Goal: Ask a question

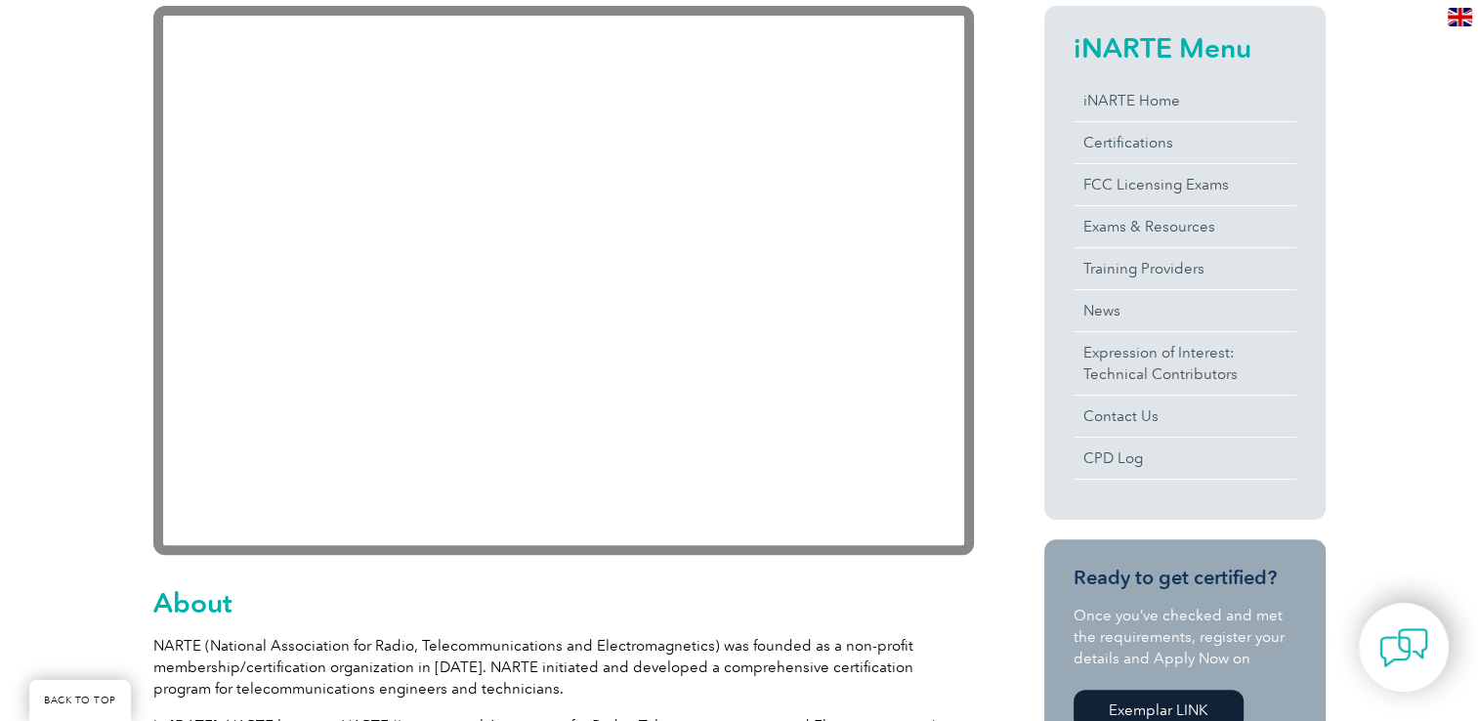
scroll to position [488, 0]
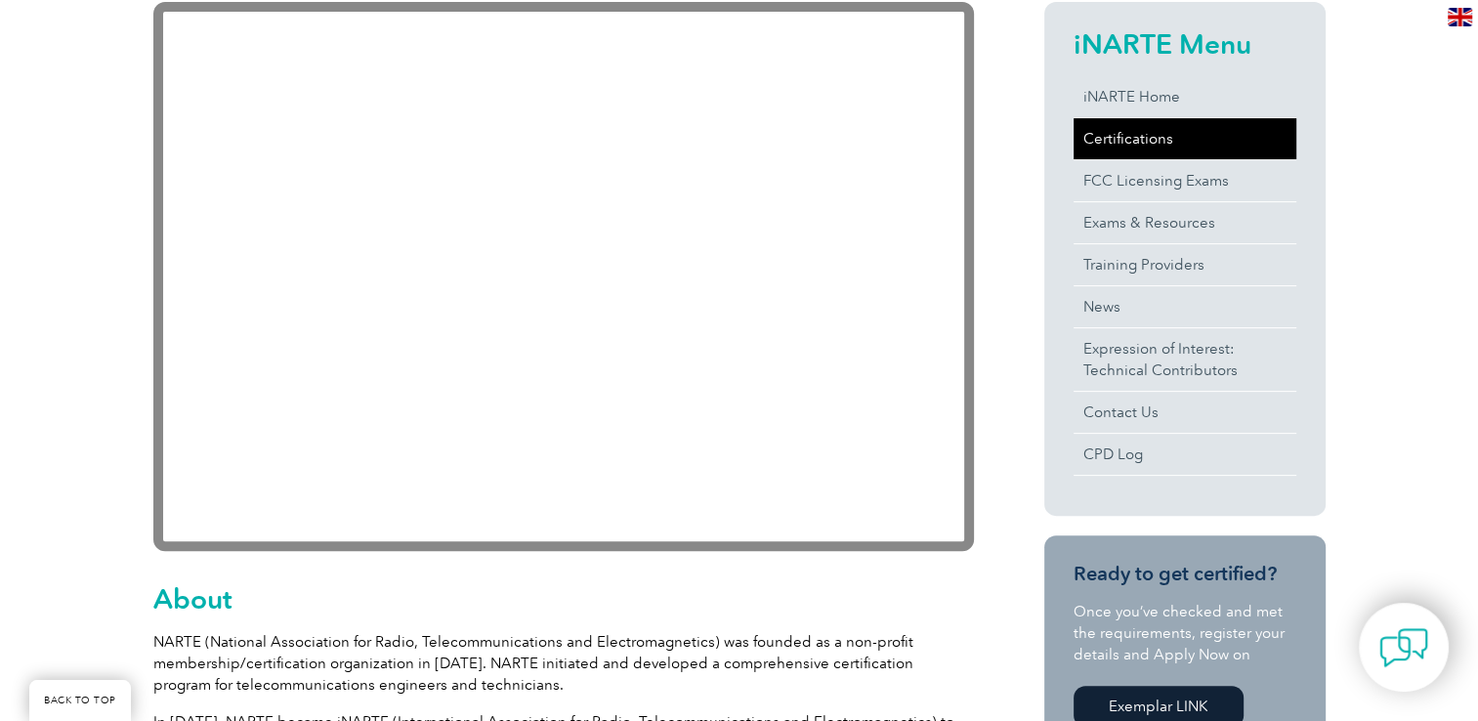
click at [1156, 142] on link "Certifications" at bounding box center [1185, 138] width 223 height 41
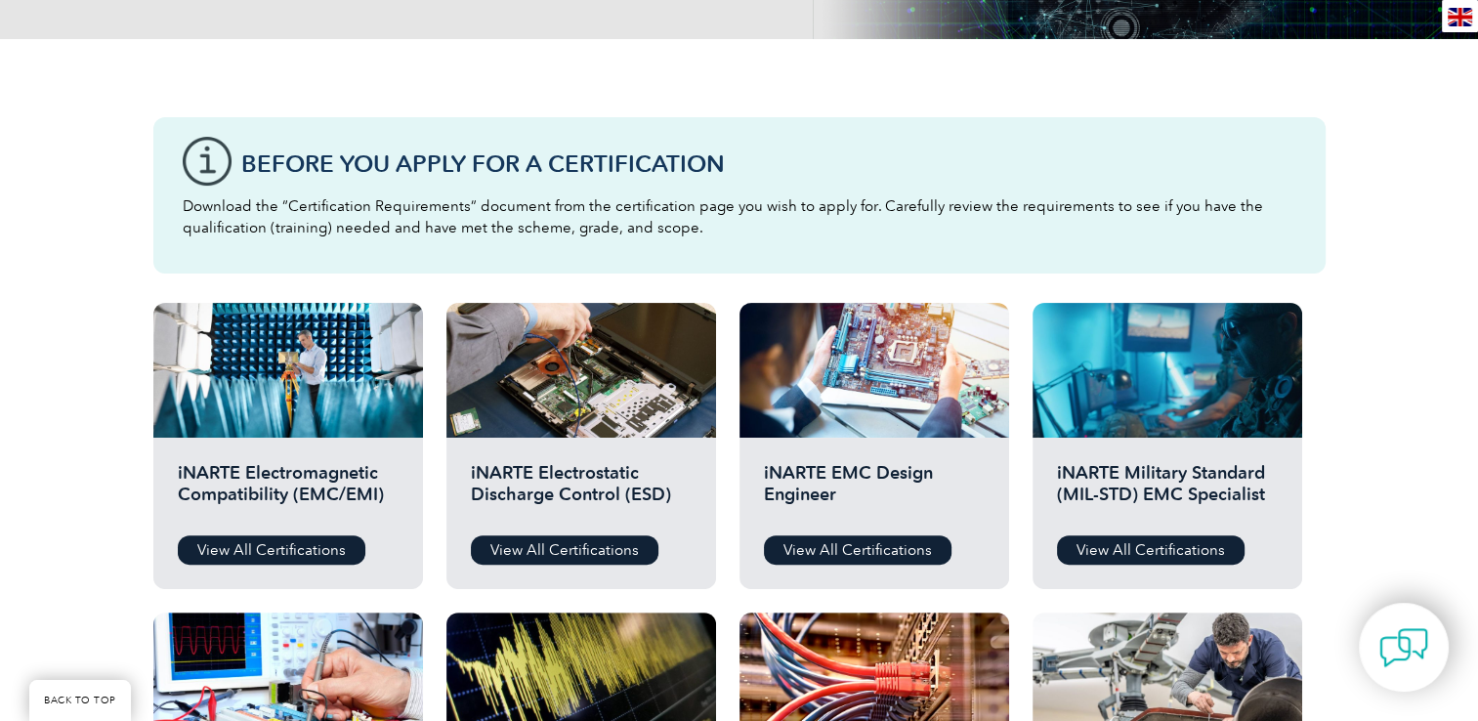
scroll to position [488, 0]
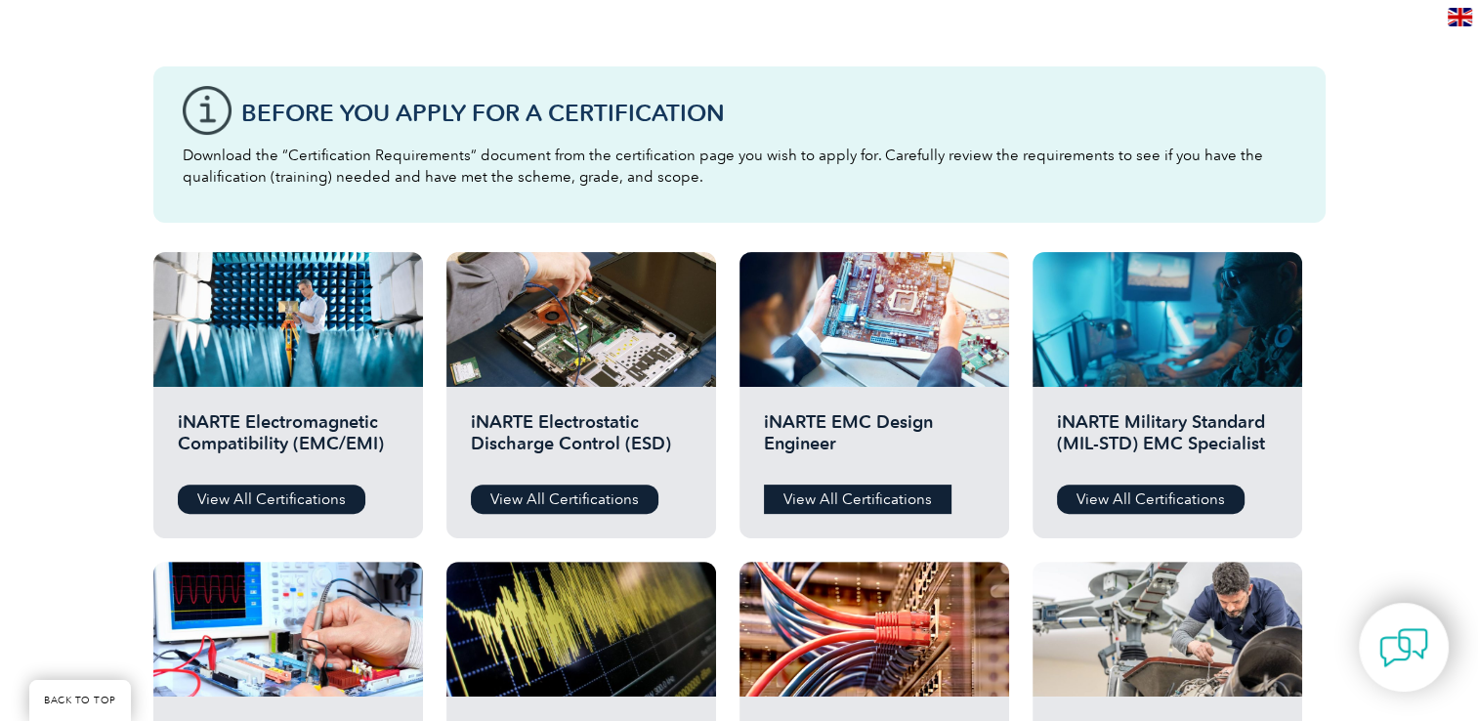
click at [894, 505] on link "View All Certifications" at bounding box center [858, 499] width 188 height 29
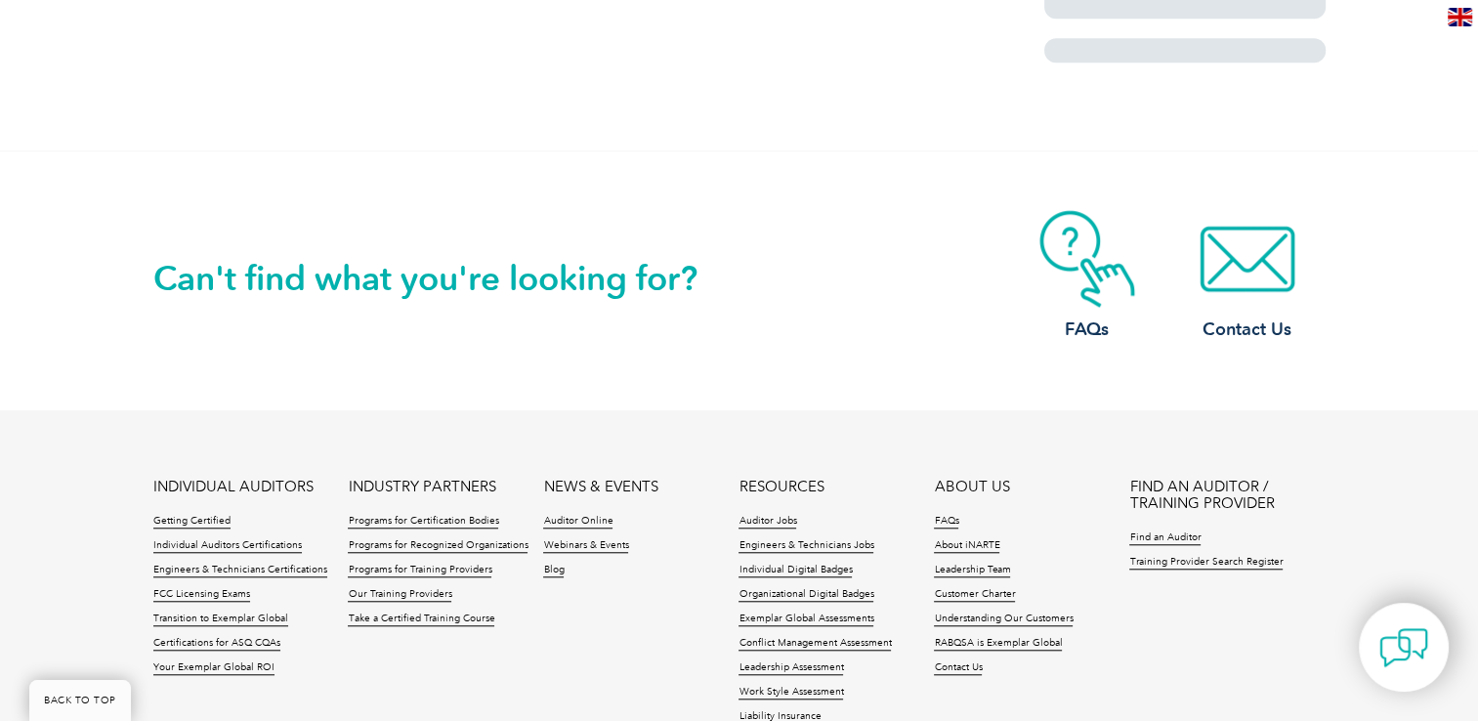
scroll to position [1563, 0]
click at [1250, 306] on link "Contact Us" at bounding box center [1247, 275] width 156 height 132
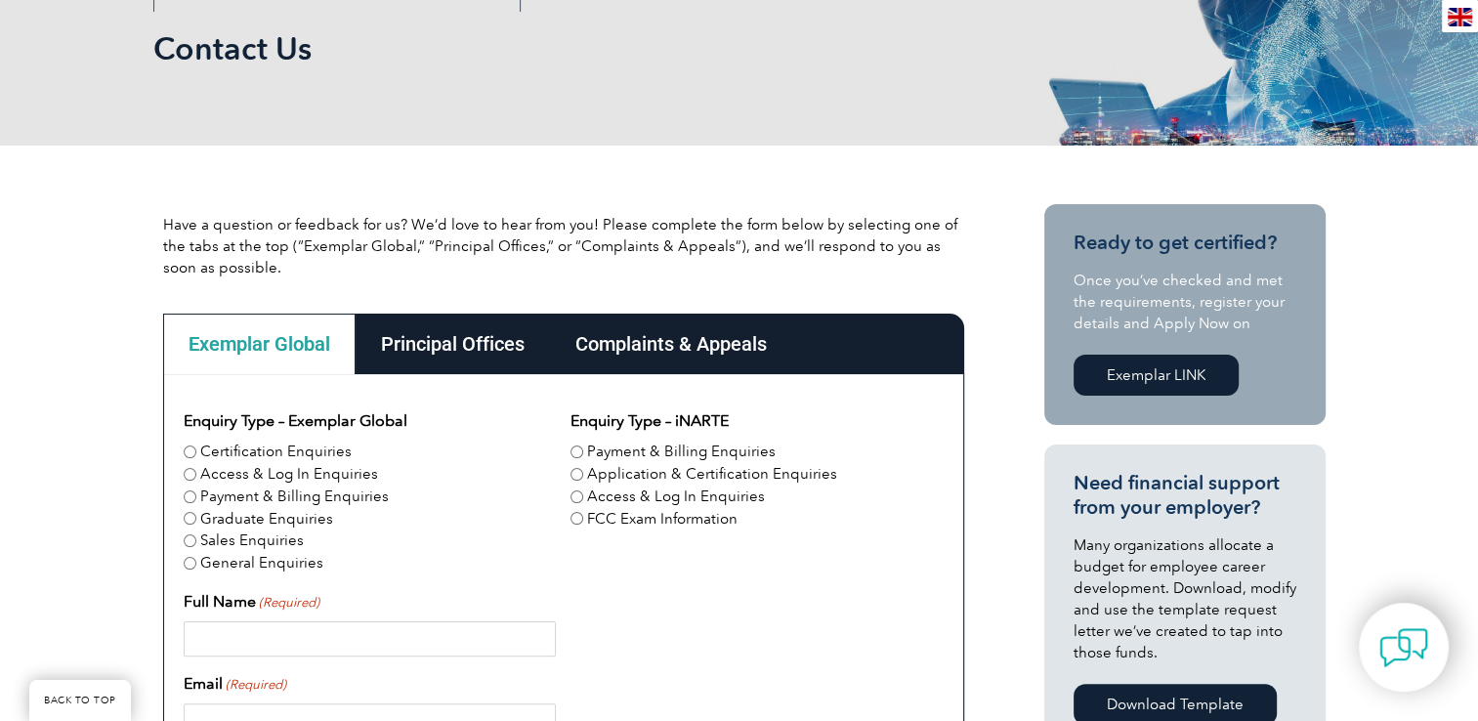
scroll to position [391, 0]
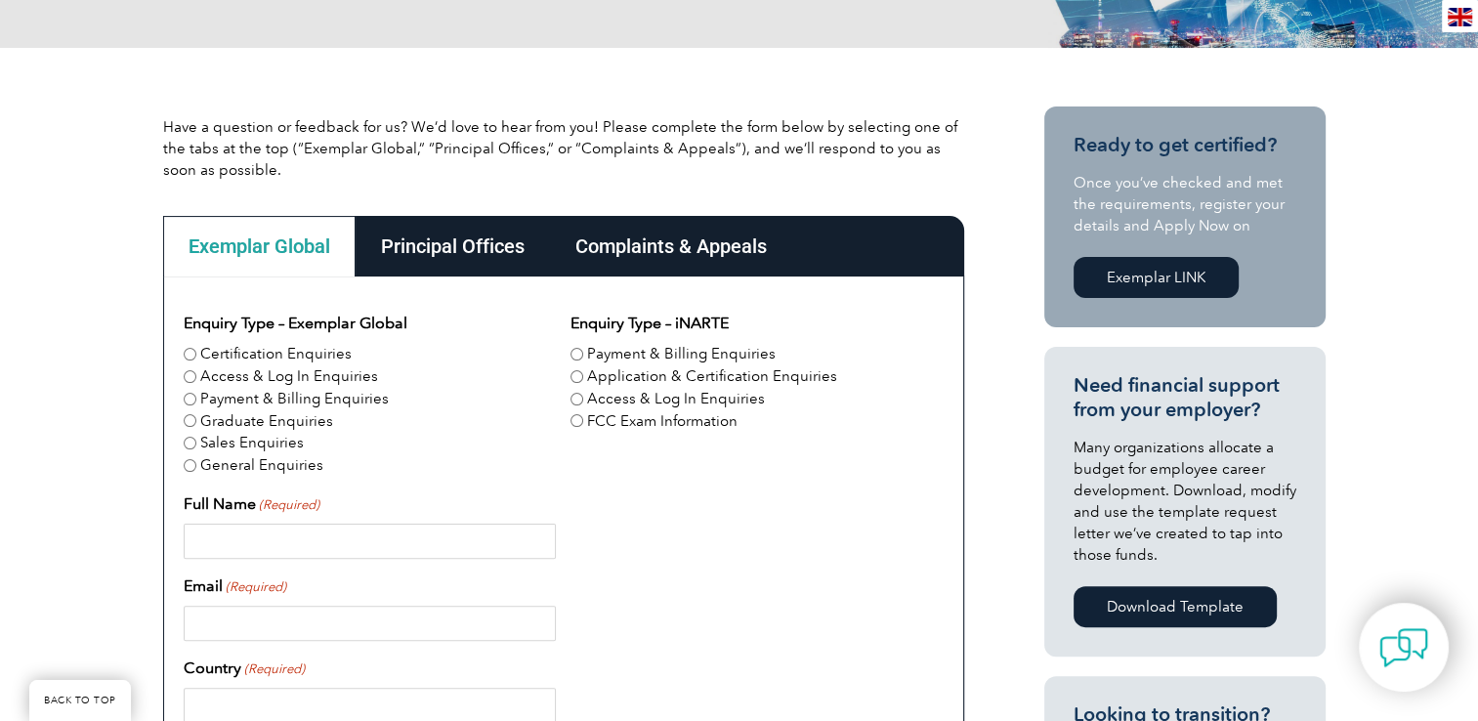
click at [575, 425] on input "FCC Exam Information" at bounding box center [577, 420] width 13 height 13
radio input "true"
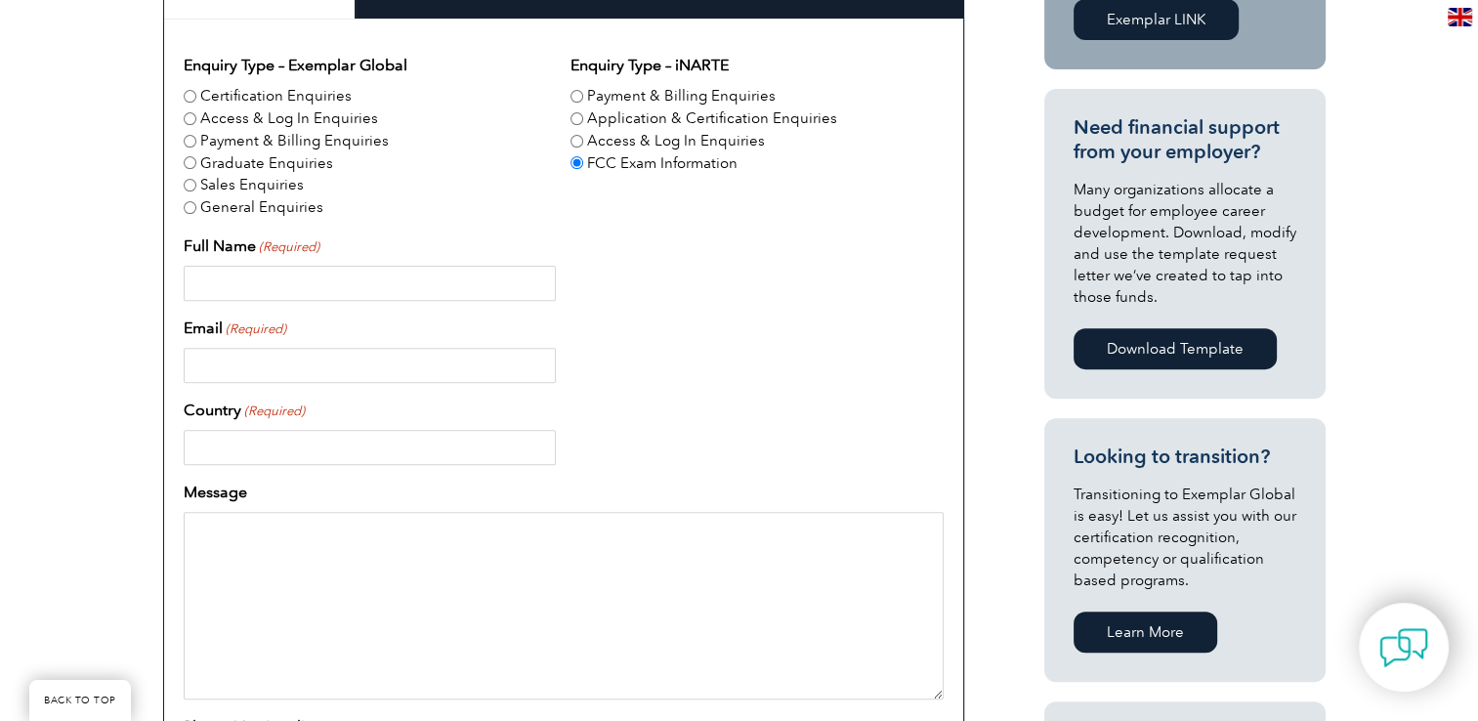
scroll to position [684, 0]
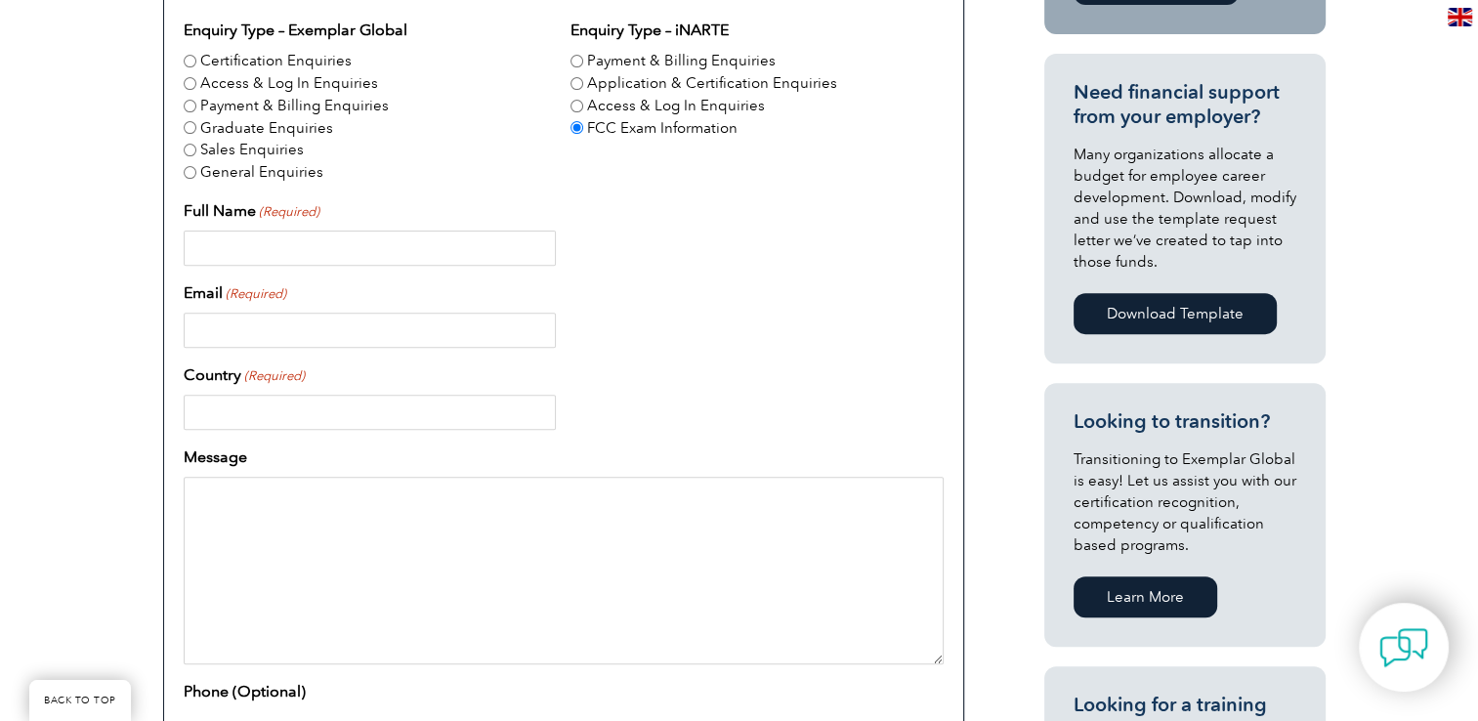
click at [244, 236] on input "Full Name (Required)" at bounding box center [370, 248] width 372 height 35
type input "kannan J"
type input "[EMAIL_ADDRESS][DOMAIN_NAME]"
type input "[GEOGRAPHIC_DATA]"
type input "08438405348"
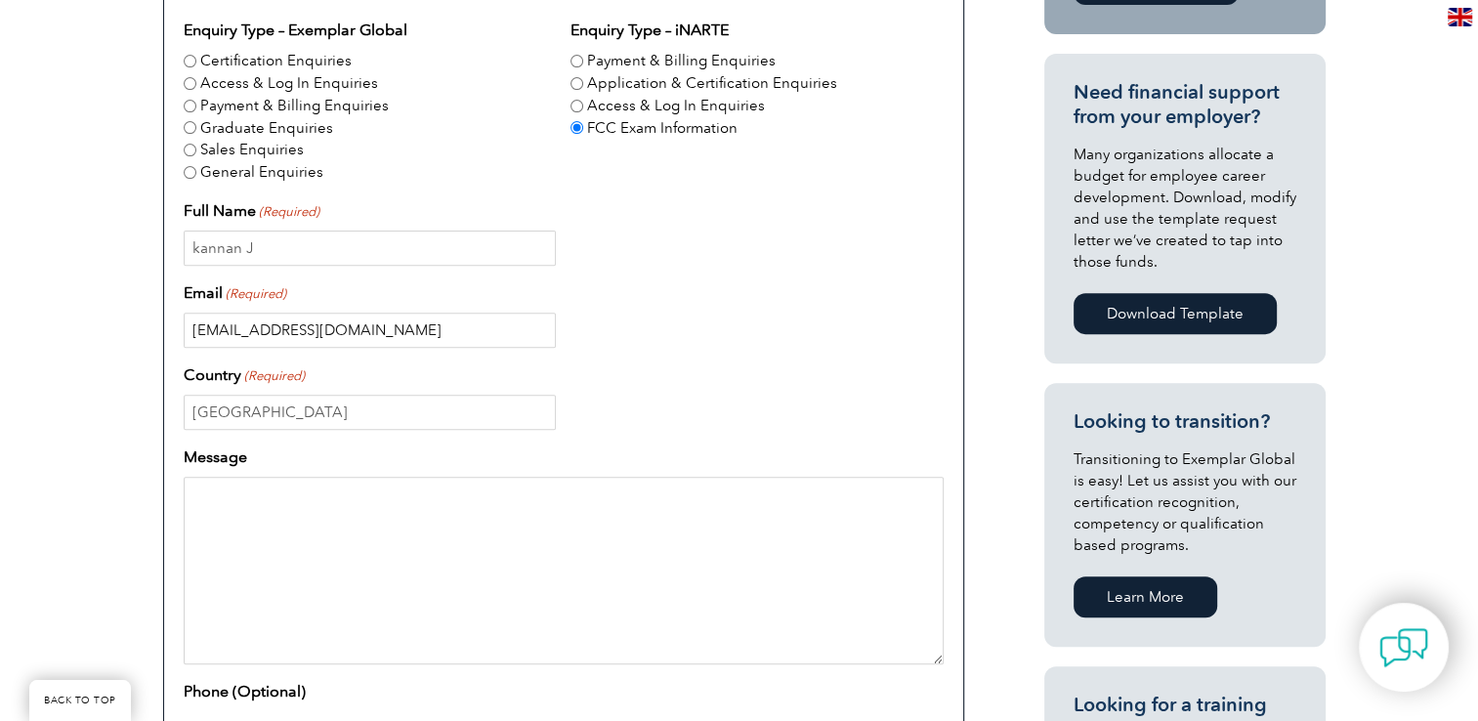
drag, startPoint x: 379, startPoint y: 336, endPoint x: 126, endPoint y: 329, distance: 253.1
click at [126, 329] on div "Have a question or feedback for us? We’d love to hear from you! Please complete…" at bounding box center [739, 446] width 1478 height 1383
type input "[EMAIL_ADDRESS][DOMAIN_NAME]"
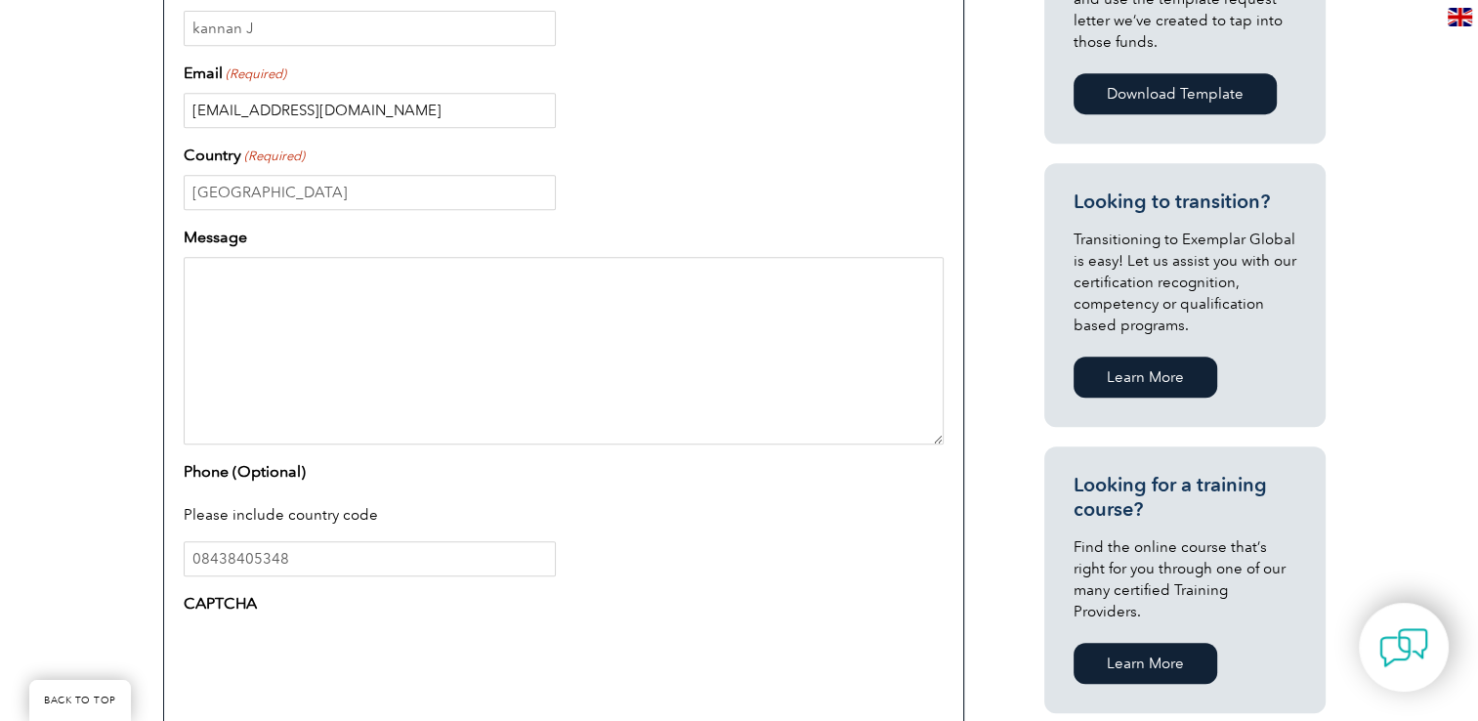
scroll to position [879, 0]
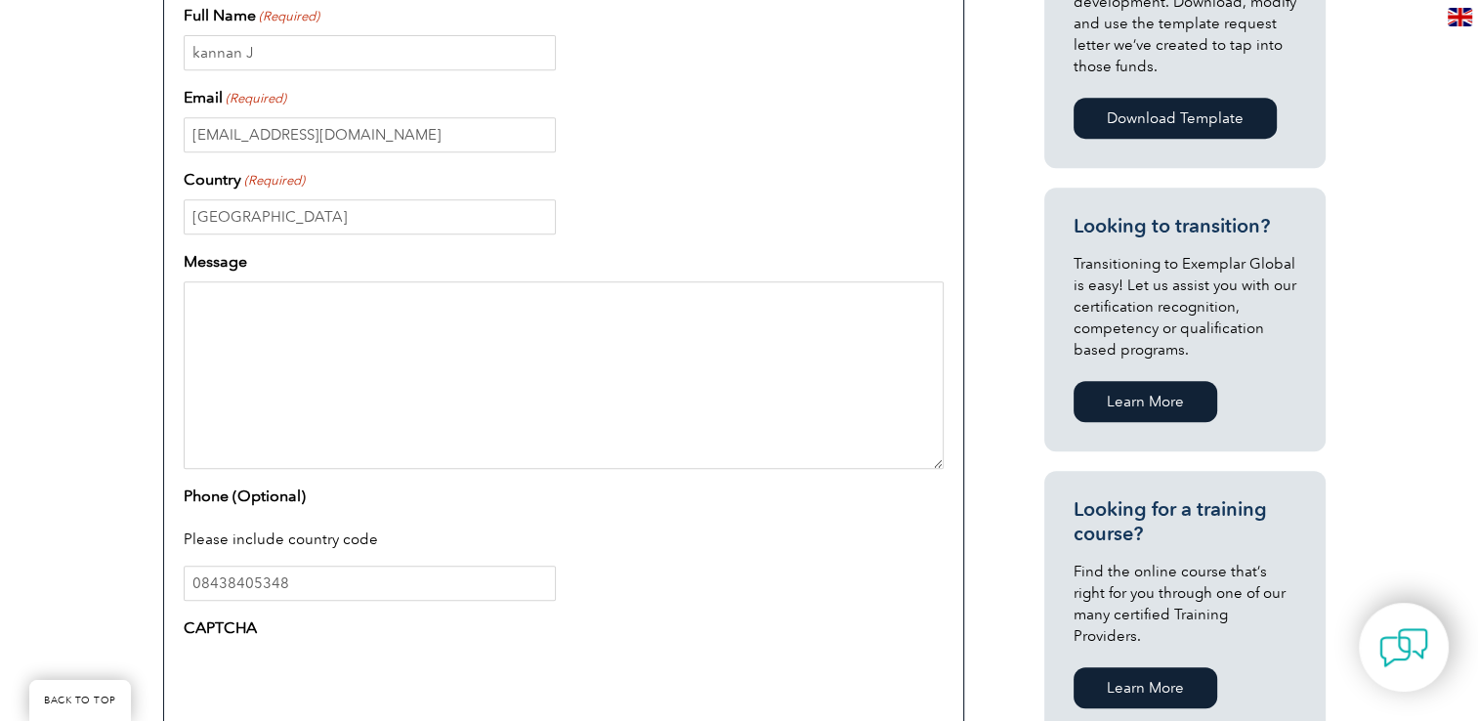
click at [228, 298] on textarea "Message" at bounding box center [564, 375] width 760 height 188
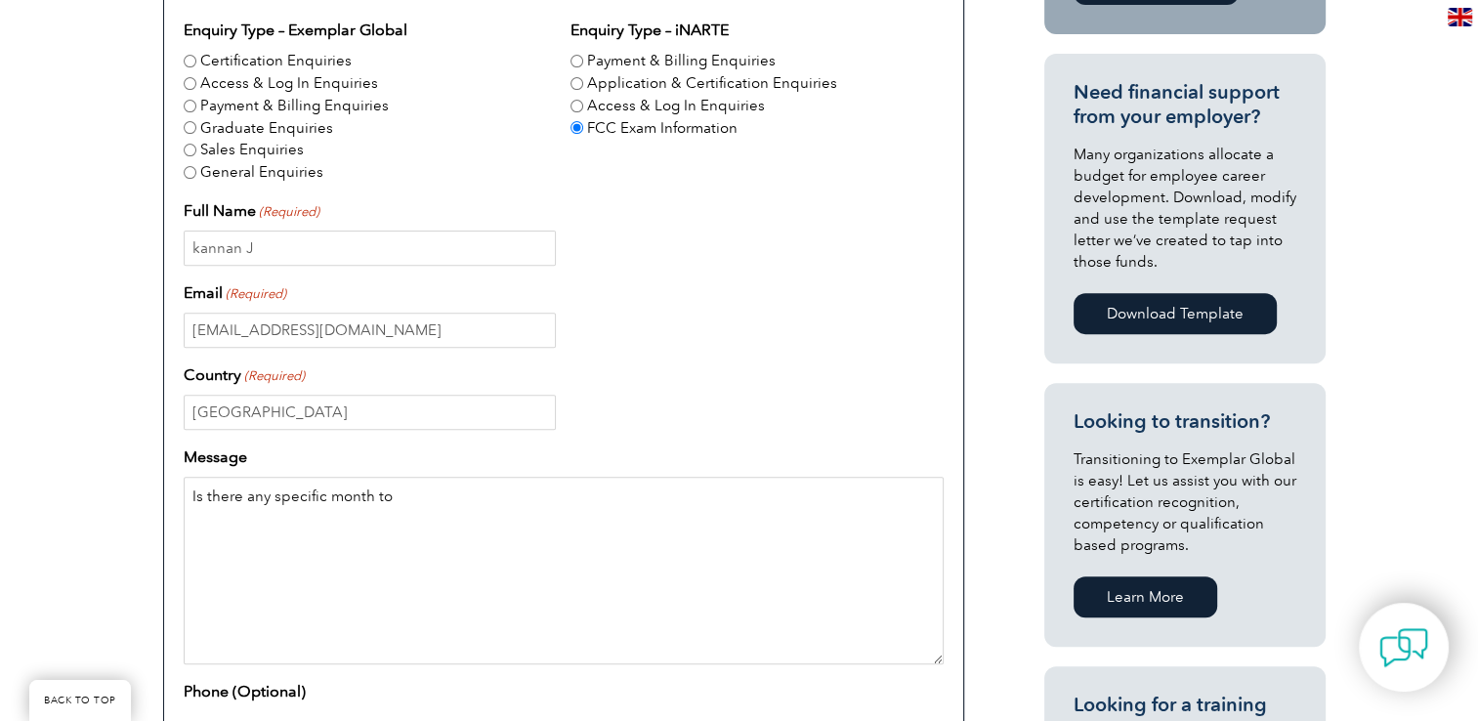
drag, startPoint x: 402, startPoint y: 494, endPoint x: 129, endPoint y: 493, distance: 272.6
click at [129, 493] on div "Have a question or feedback for us? We’d love to hear from you! Please complete…" at bounding box center [739, 446] width 1478 height 1383
drag, startPoint x: 431, startPoint y: 500, endPoint x: 133, endPoint y: 500, distance: 298.0
click at [133, 500] on div "Have a question or feedback for us? We’d love to hear from you! Please complete…" at bounding box center [739, 446] width 1478 height 1383
click at [265, 534] on textarea "how often exam will be happens" at bounding box center [564, 571] width 760 height 188
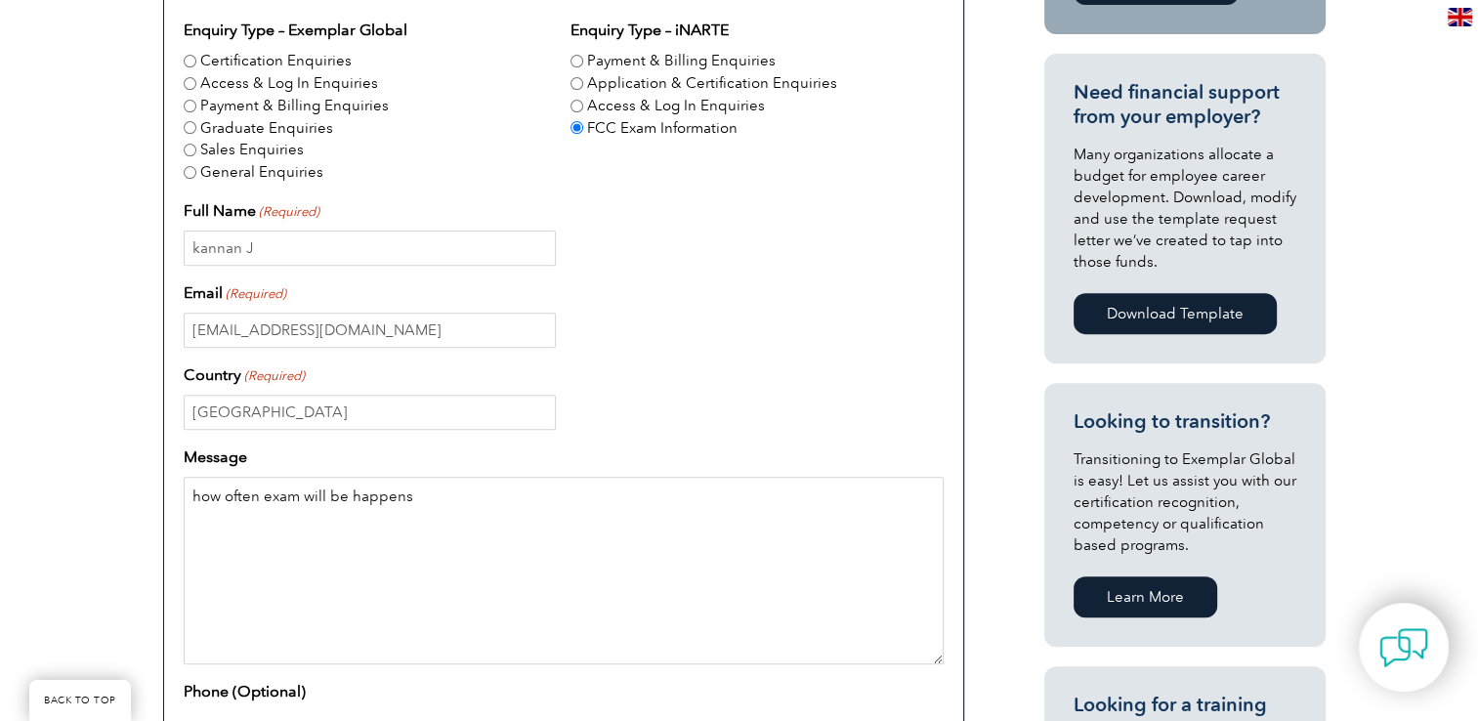
drag, startPoint x: 433, startPoint y: 492, endPoint x: 156, endPoint y: 485, distance: 276.6
click at [156, 485] on div "Exemplar Global Principal Offices Complaints & Appeals Exemplar Global Enquiry …" at bounding box center [563, 491] width 821 height 1157
paste textarea "When will the exam be conducted, and how often?"
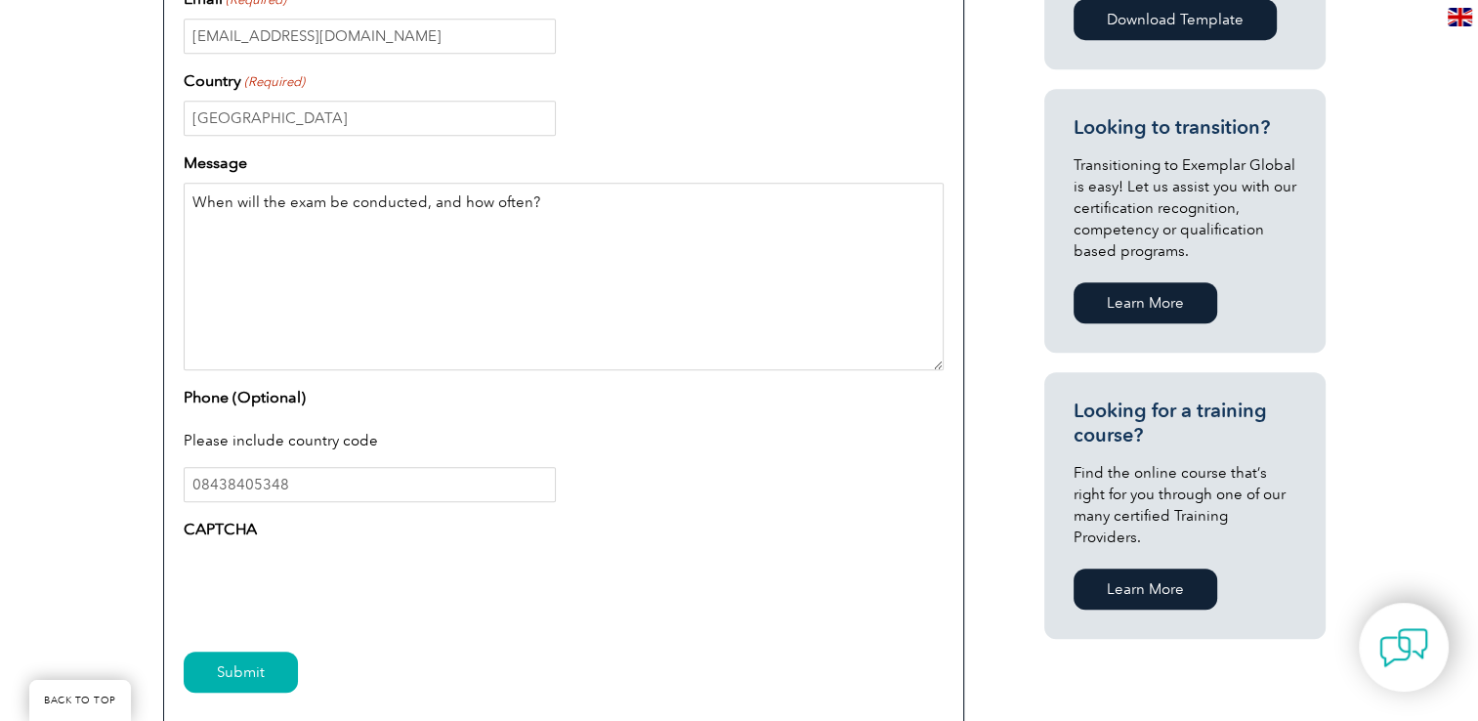
scroll to position [977, 0]
paste textarea "Can you give me the list of exam centers in [GEOGRAPHIC_DATA], [GEOGRAPHIC_DATA…"
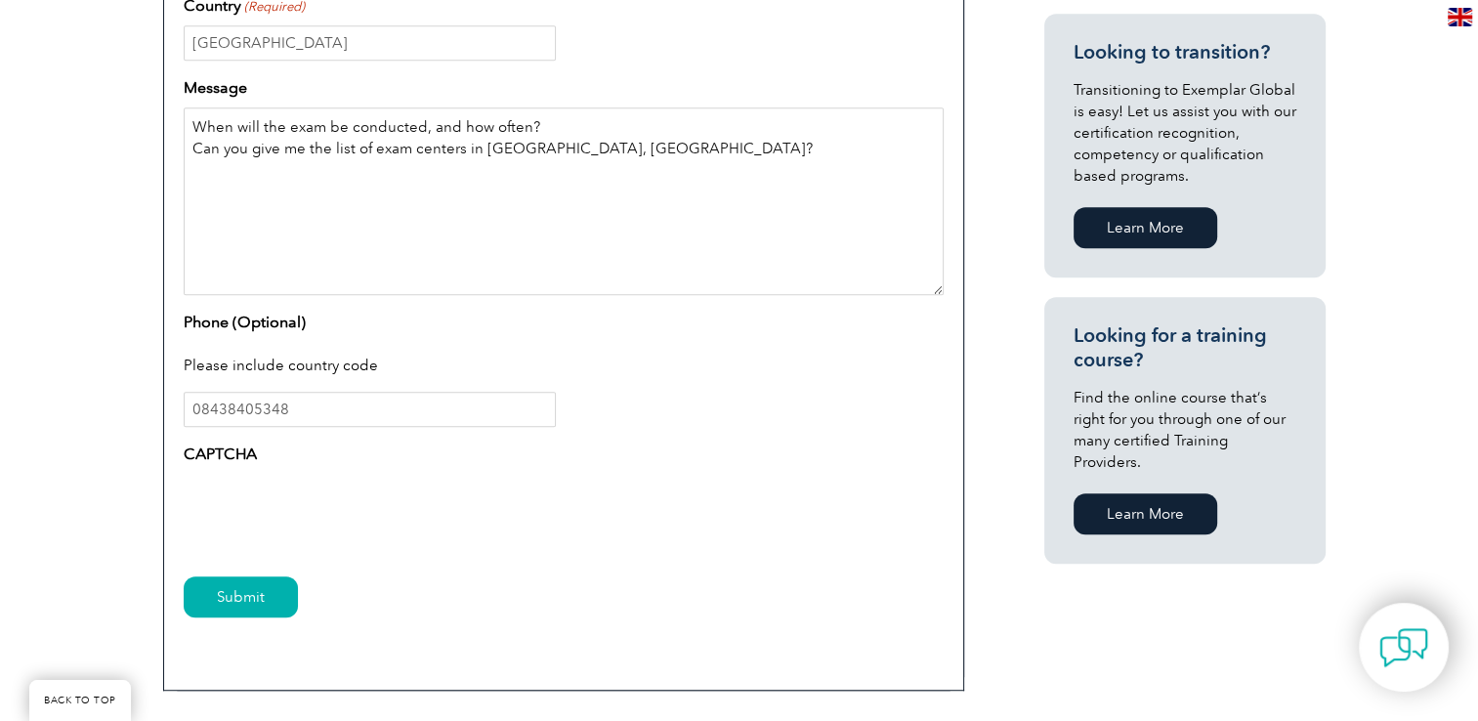
scroll to position [1172, 0]
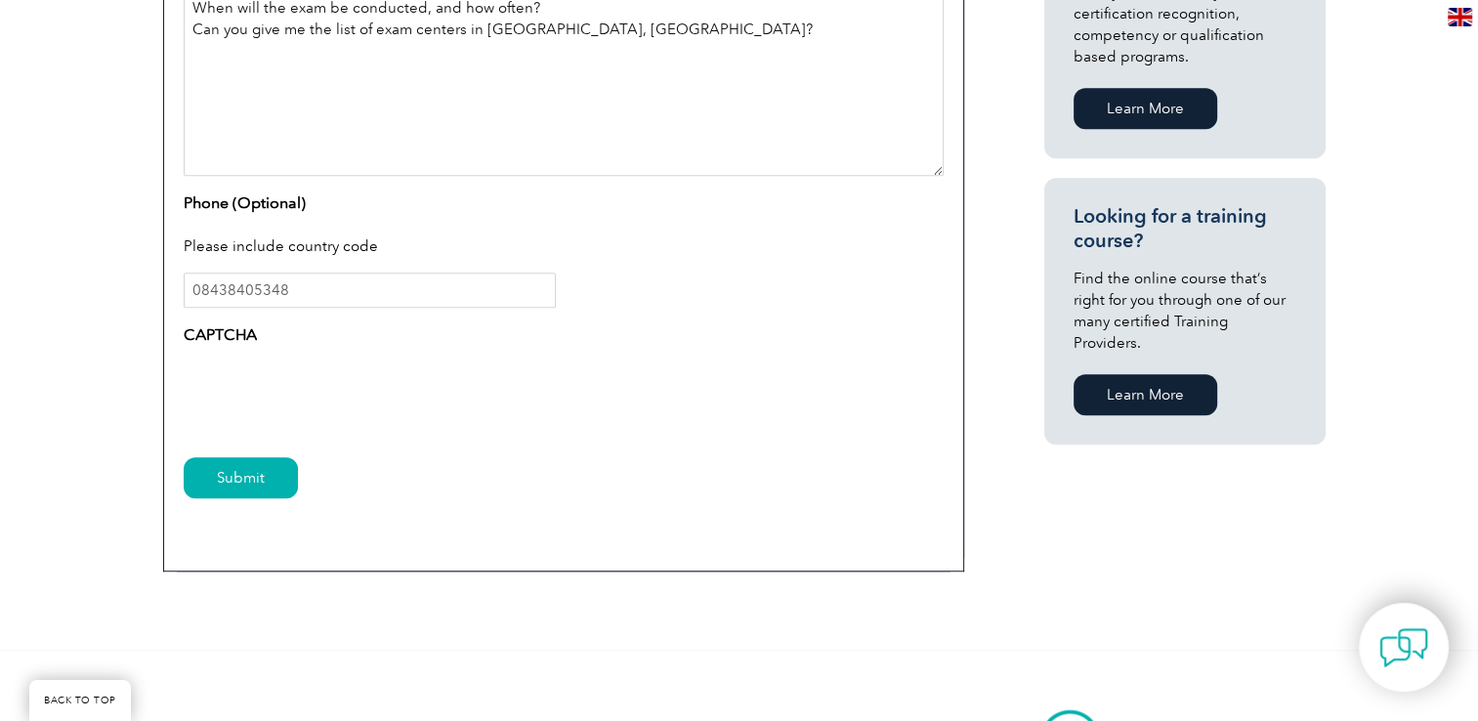
type textarea "When will the exam be conducted, and how often? Can you give me the list of exa…"
click at [229, 476] on input "Submit" at bounding box center [241, 477] width 114 height 41
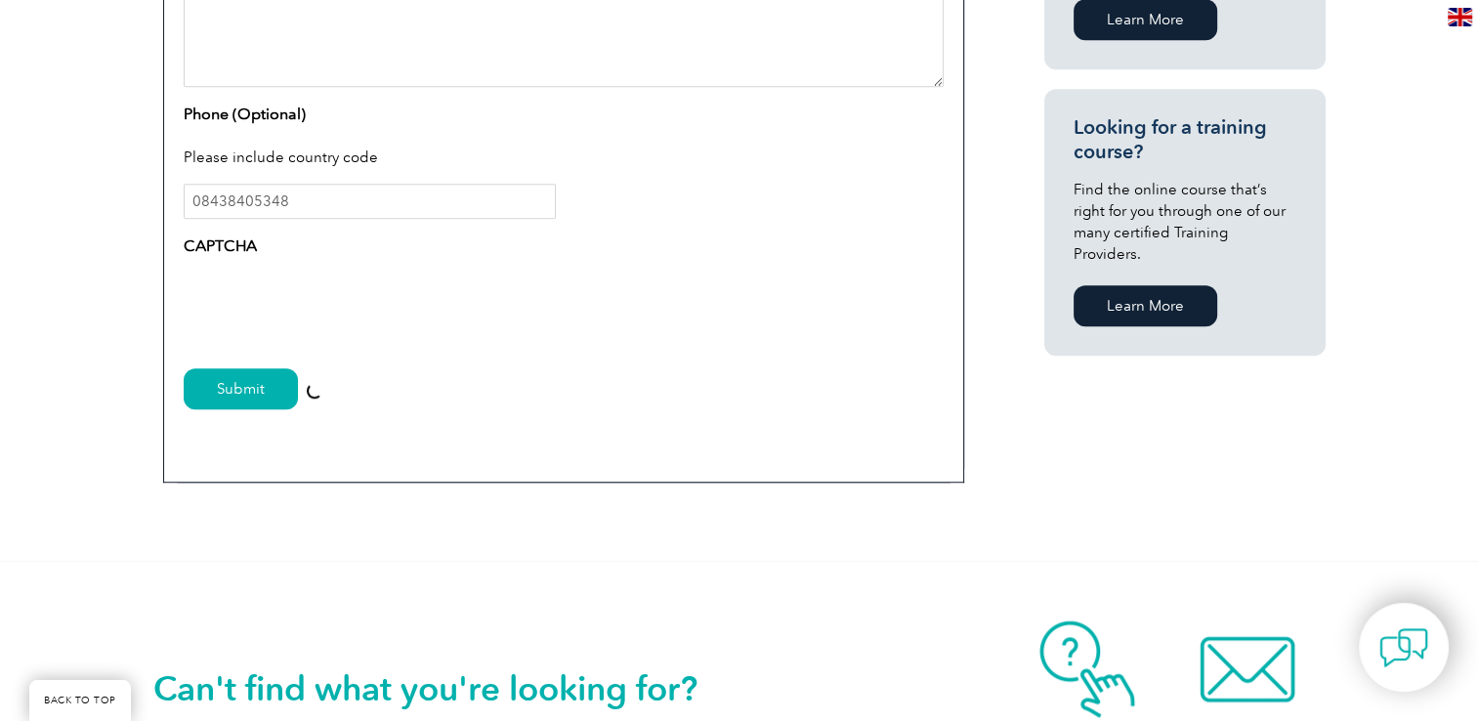
scroll to position [1270, 0]
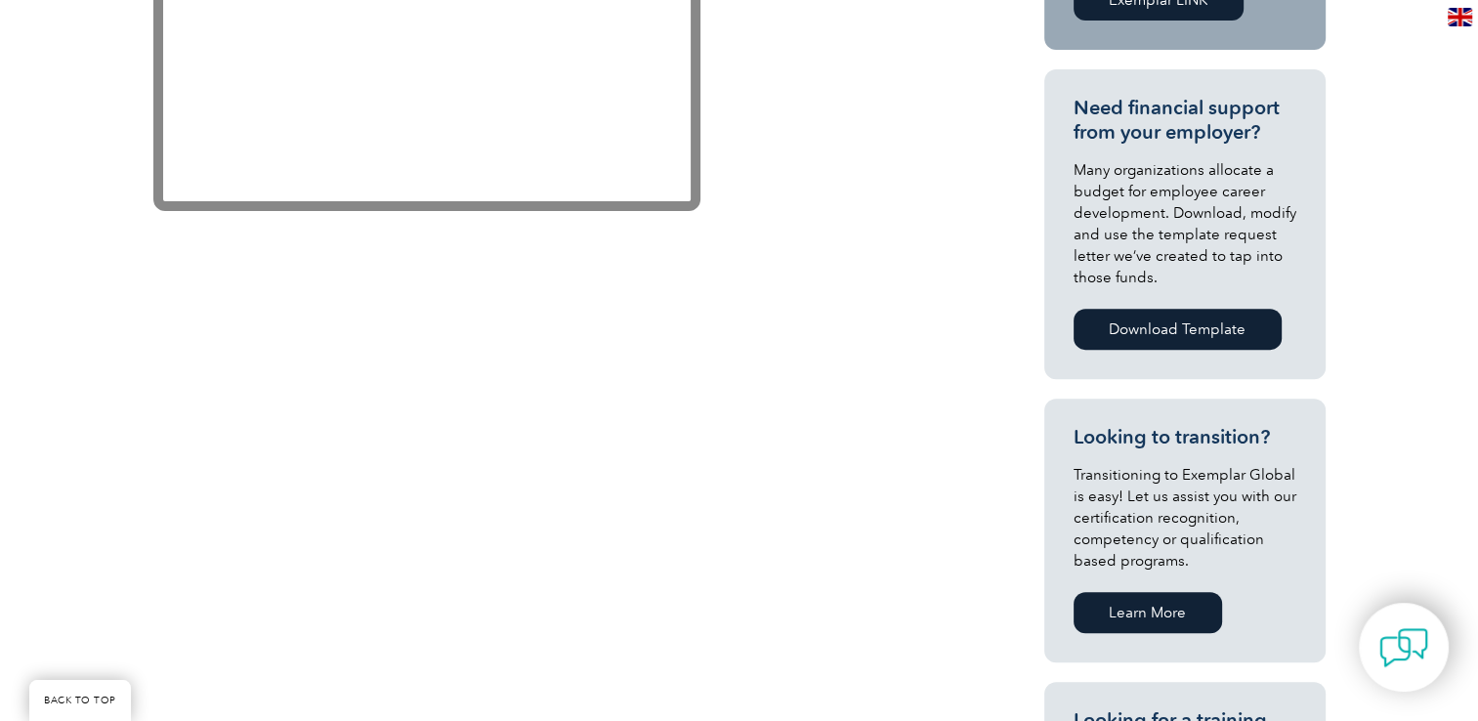
scroll to position [684, 0]
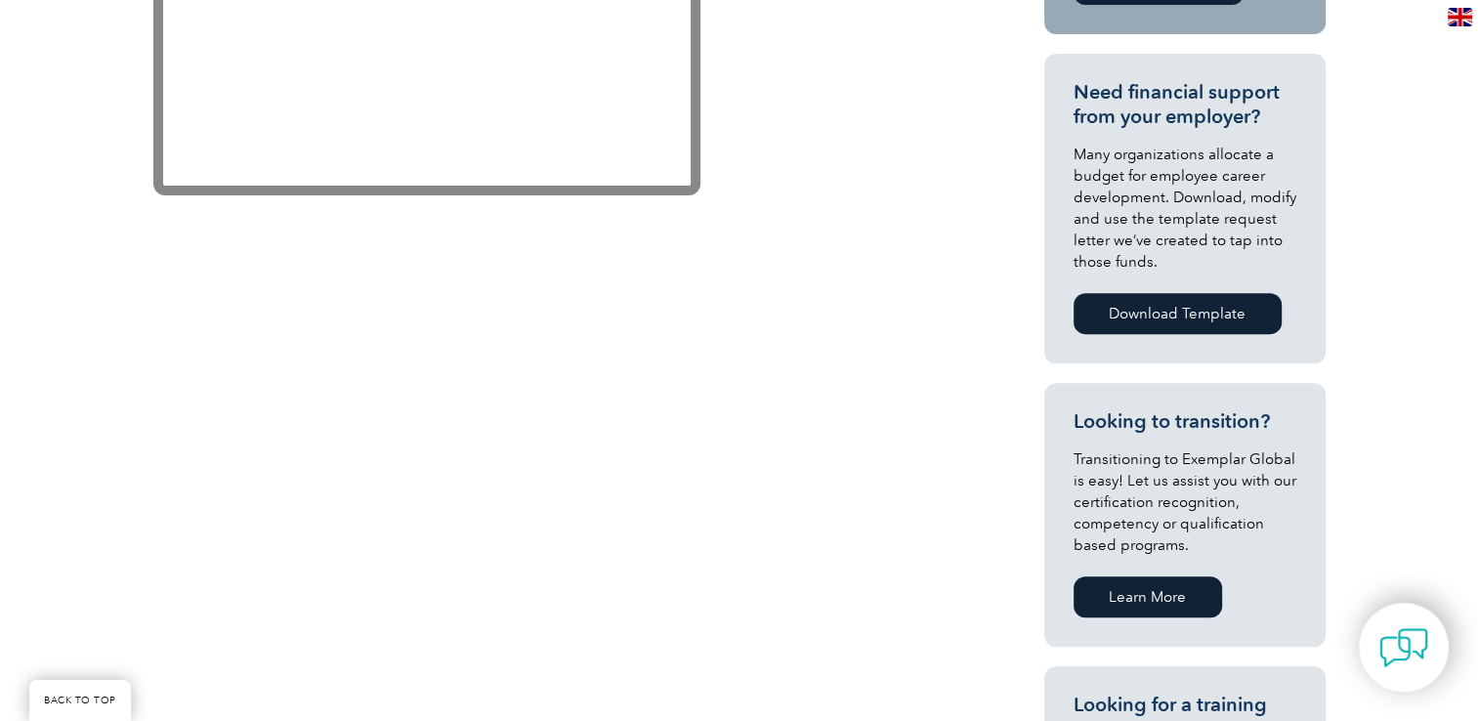
click at [1179, 313] on link "Download Template" at bounding box center [1178, 313] width 208 height 41
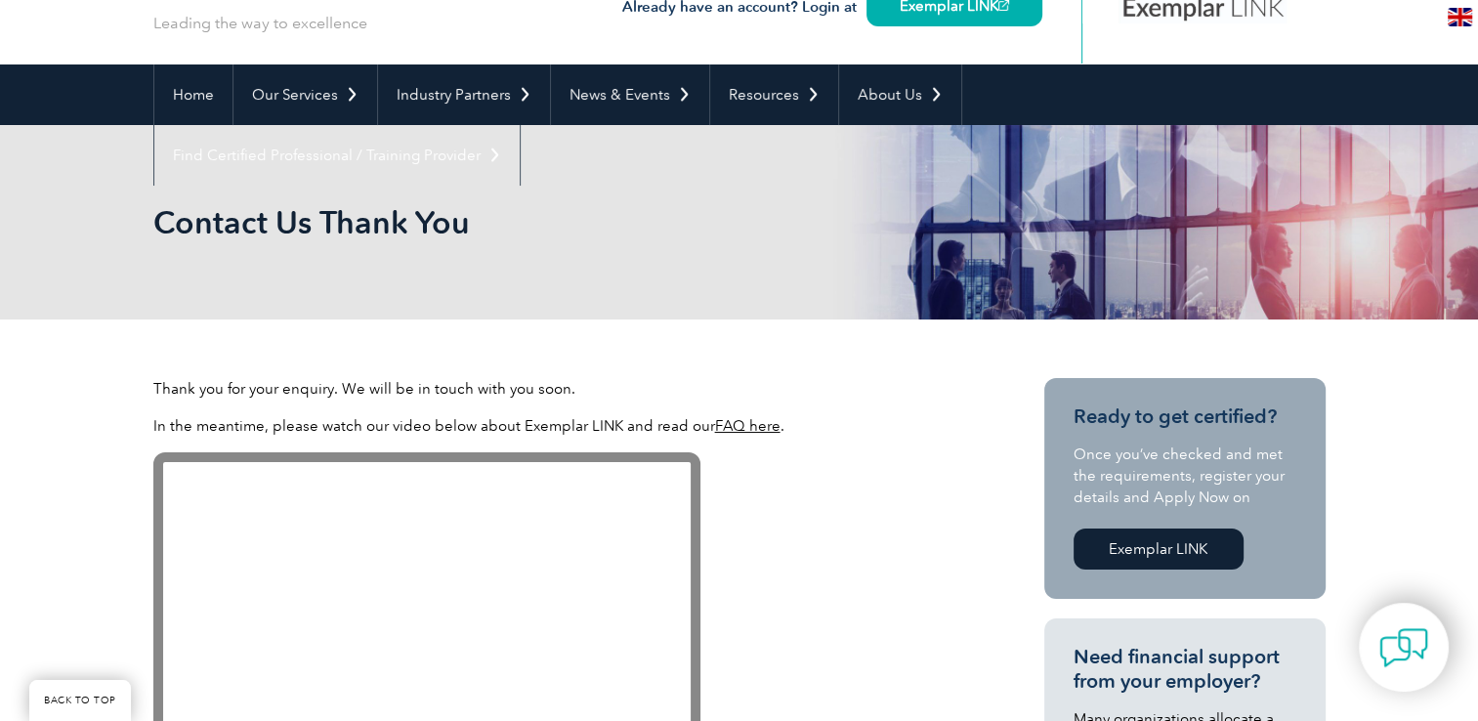
scroll to position [98, 0]
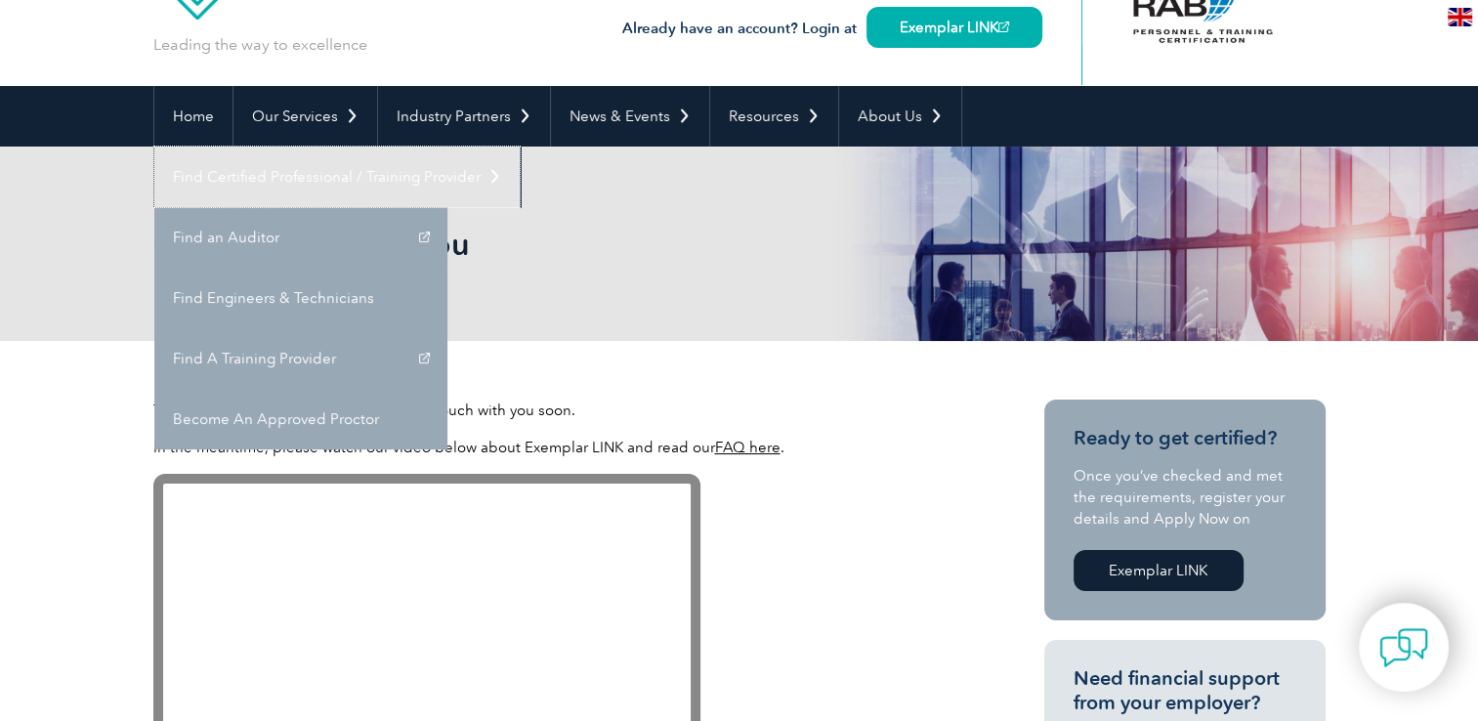
click at [520, 147] on link "Find Certified Professional / Training Provider" at bounding box center [336, 177] width 365 height 61
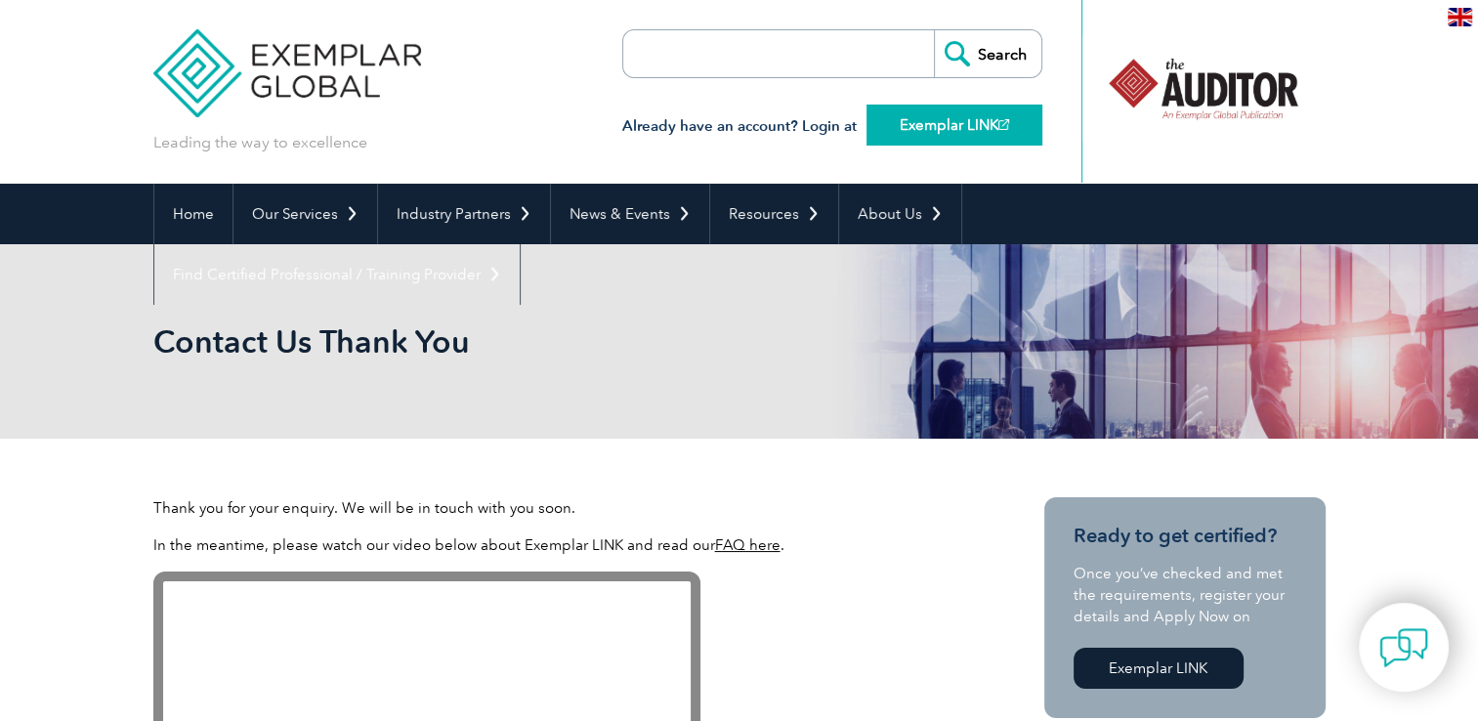
click at [998, 129] on img at bounding box center [1003, 124] width 11 height 11
